Goal: Task Accomplishment & Management: Use online tool/utility

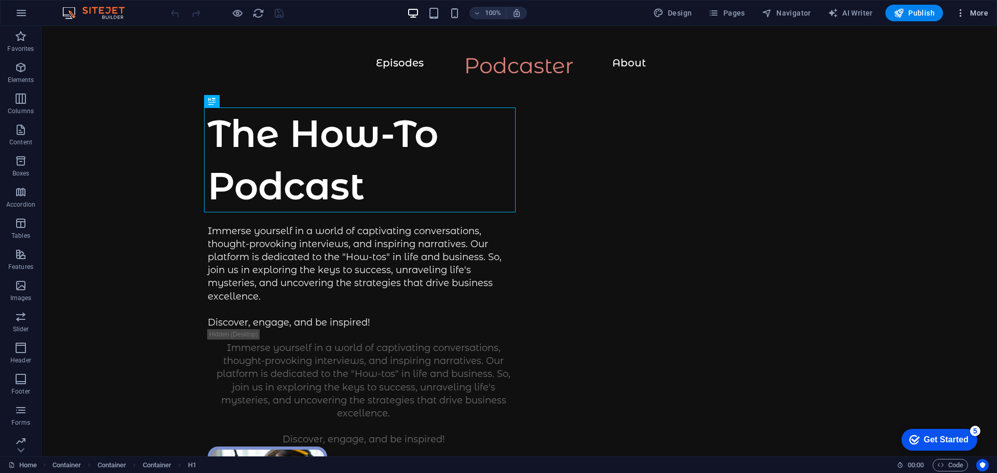
click at [959, 15] on icon "button" at bounding box center [961, 13] width 10 height 10
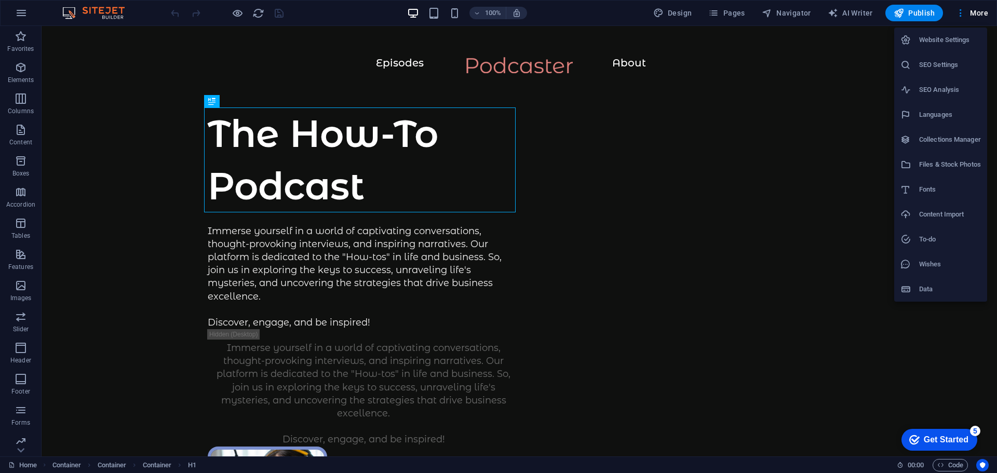
click at [122, 278] on div at bounding box center [498, 236] width 997 height 473
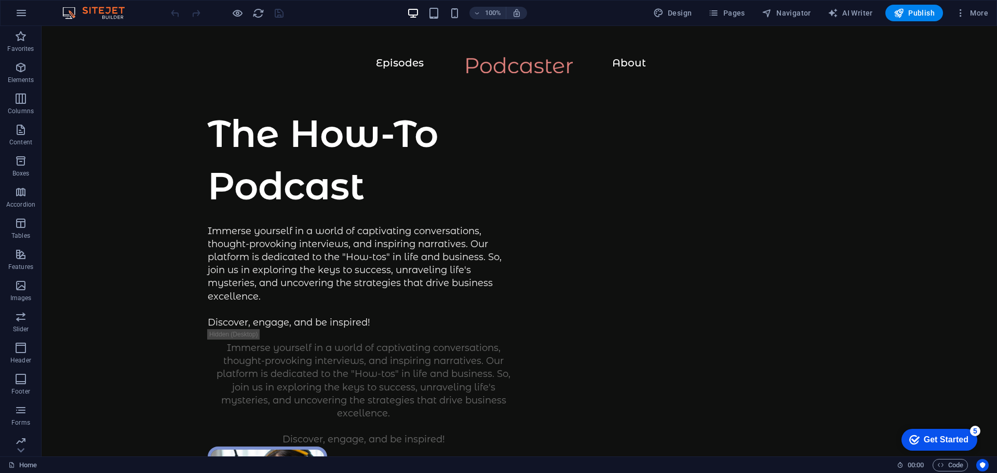
click at [442, 16] on div "100%" at bounding box center [467, 13] width 120 height 17
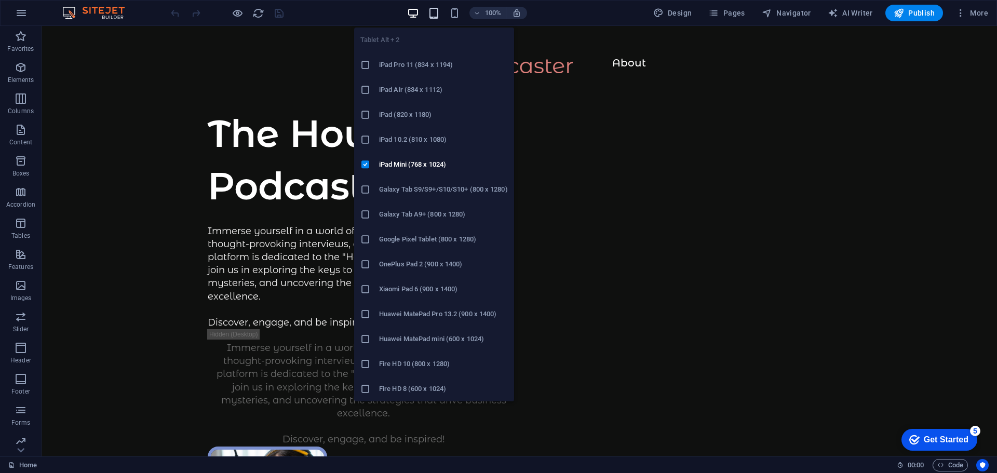
click at [437, 16] on icon "button" at bounding box center [434, 13] width 12 height 12
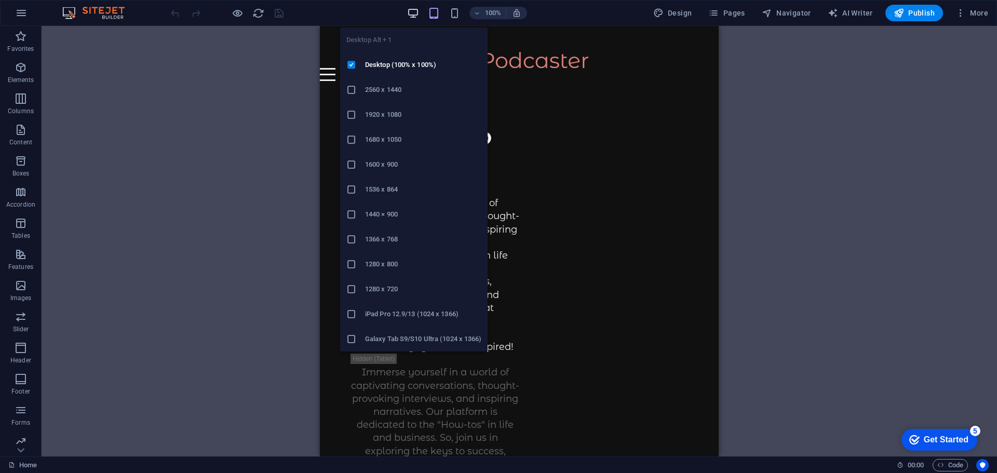
click at [417, 17] on icon "button" at bounding box center [413, 13] width 12 height 12
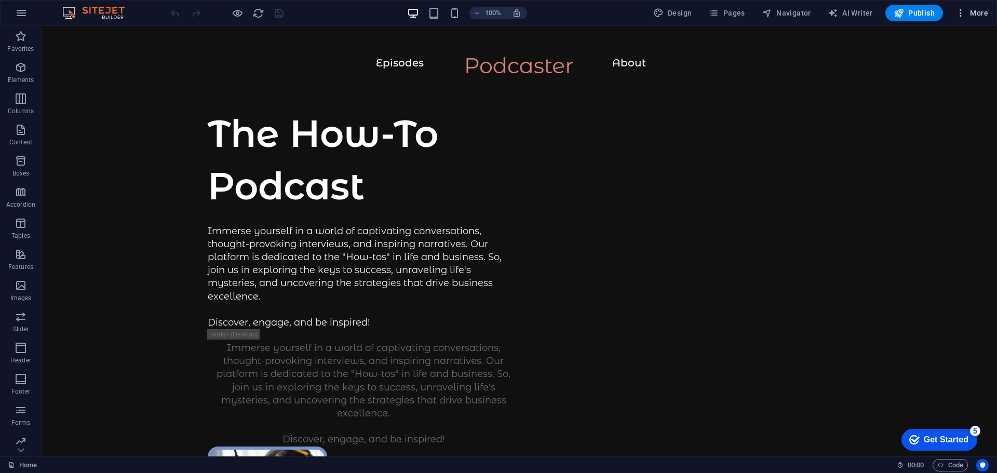
click at [963, 11] on icon "button" at bounding box center [961, 13] width 10 height 10
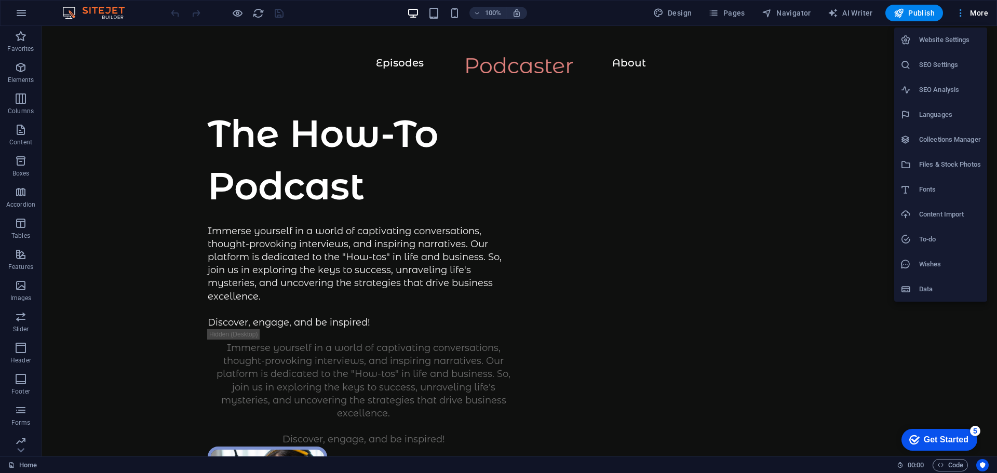
click at [963, 11] on div at bounding box center [498, 236] width 997 height 473
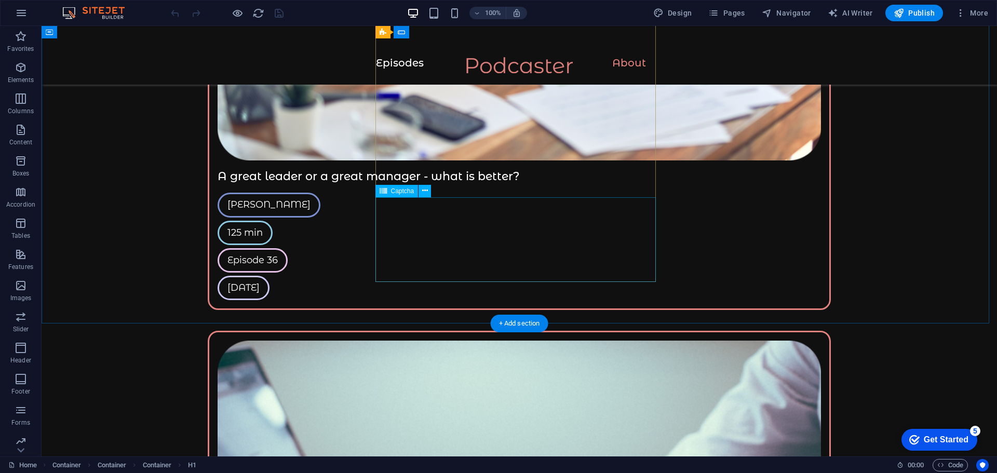
scroll to position [2594, 0]
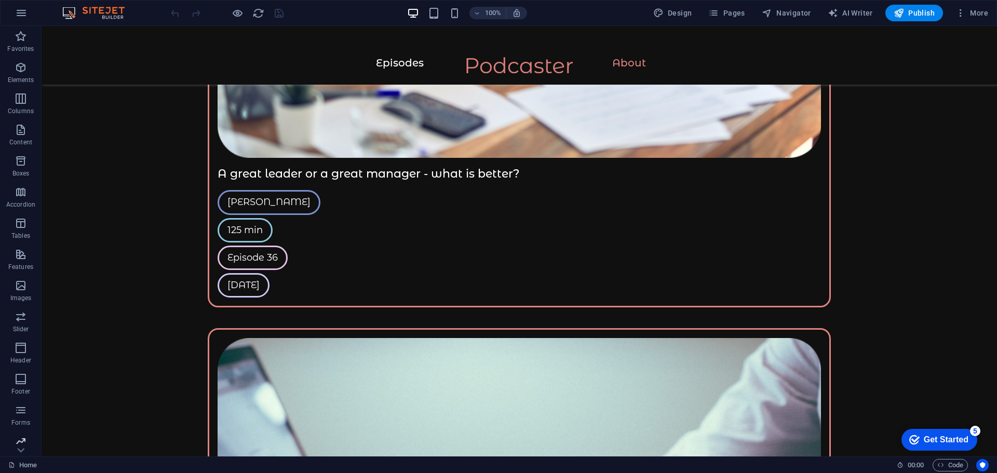
click at [24, 442] on icon "button" at bounding box center [21, 441] width 12 height 12
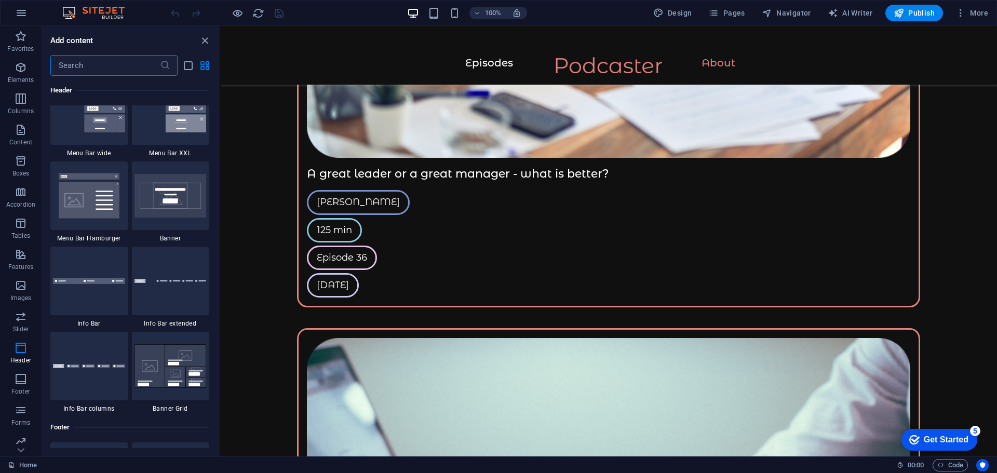
scroll to position [6486, 0]
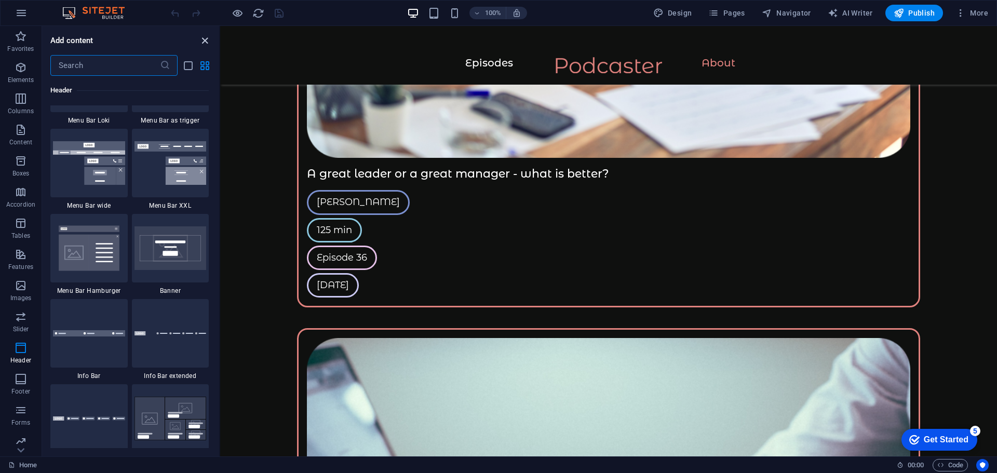
click at [204, 39] on icon "close panel" at bounding box center [205, 41] width 12 height 12
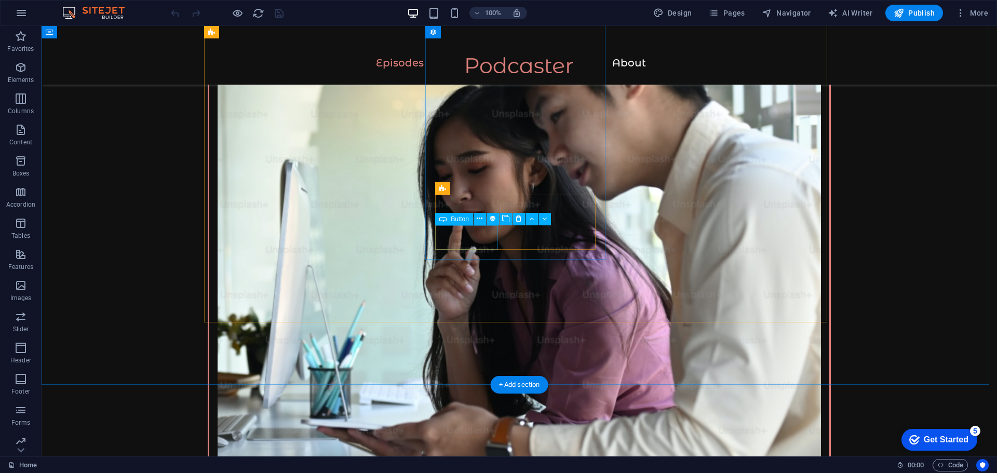
scroll to position [1296, 0]
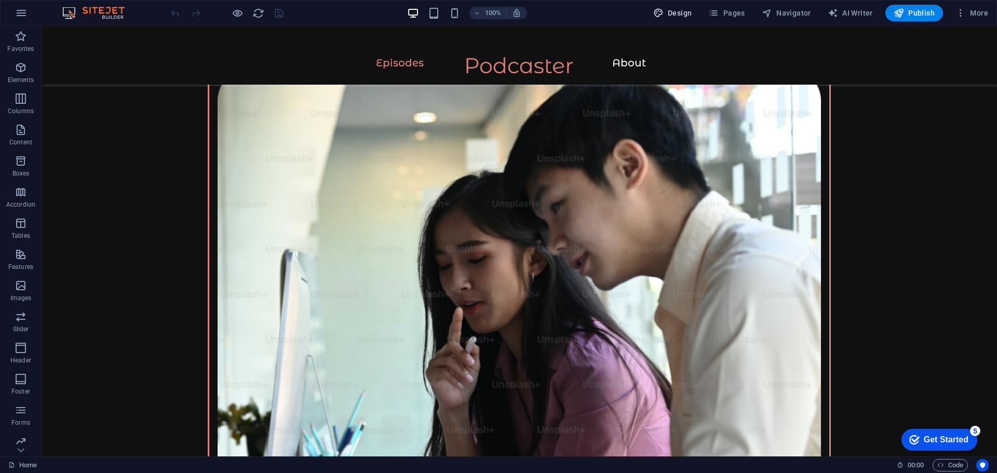
click at [669, 11] on span "Design" at bounding box center [672, 13] width 39 height 10
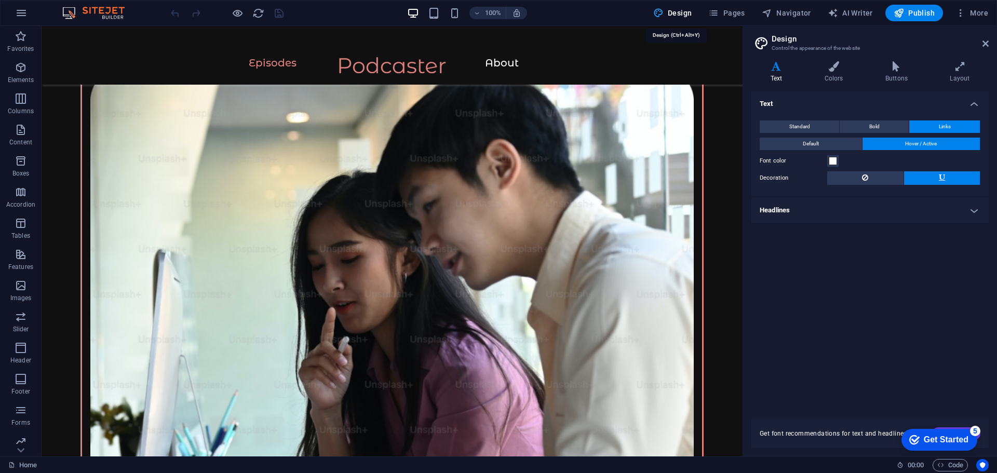
click at [669, 11] on span "Design" at bounding box center [672, 13] width 39 height 10
click at [991, 47] on aside "Design Control the appearance of the website Variants Text Colors Buttons Layou…" at bounding box center [870, 241] width 254 height 431
click at [986, 41] on icon at bounding box center [986, 43] width 6 height 8
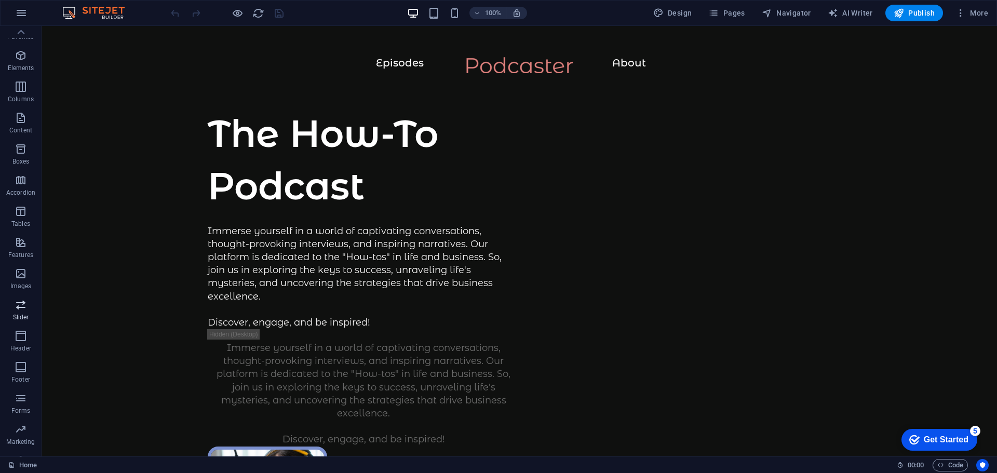
scroll to position [0, 0]
click at [964, 11] on icon "button" at bounding box center [961, 13] width 10 height 10
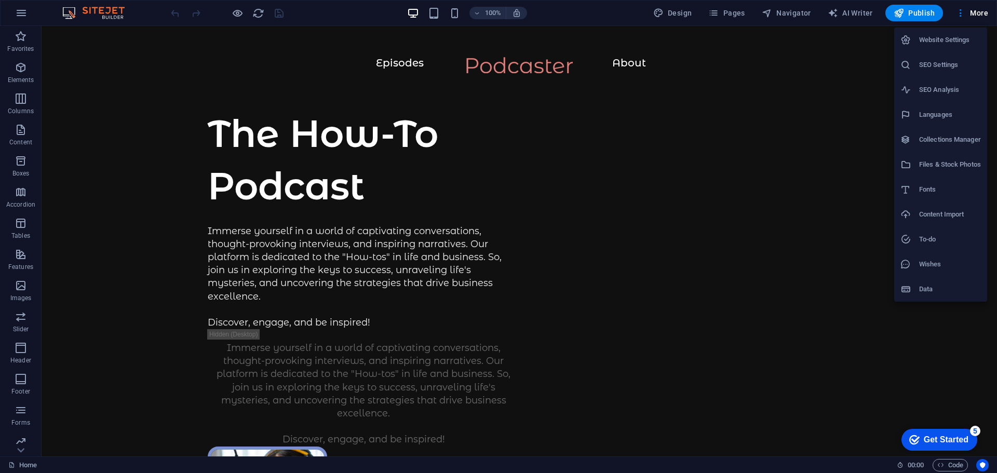
click at [963, 11] on div at bounding box center [498, 236] width 997 height 473
